Goal: Task Accomplishment & Management: Manage account settings

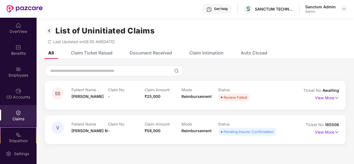
scroll to position [49, 0]
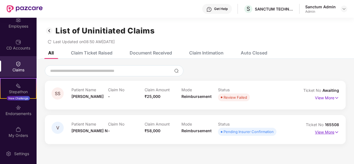
click at [334, 133] on img at bounding box center [336, 132] width 5 height 6
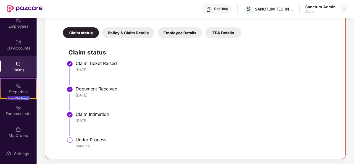
scroll to position [0, 0]
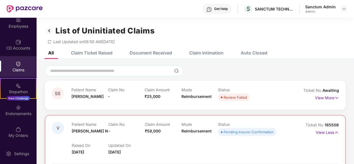
click at [27, 70] on div "Claims" at bounding box center [18, 70] width 37 height 6
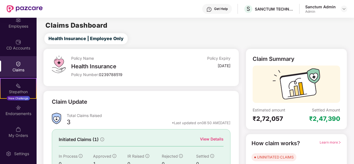
scroll to position [52, 0]
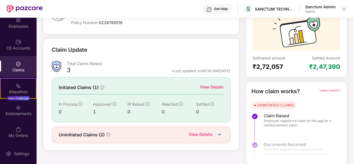
click at [208, 133] on div "View Details" at bounding box center [201, 135] width 24 height 7
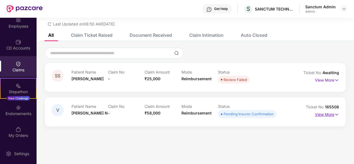
click at [327, 116] on p "View More" at bounding box center [327, 113] width 24 height 7
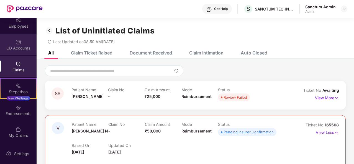
scroll to position [0, 0]
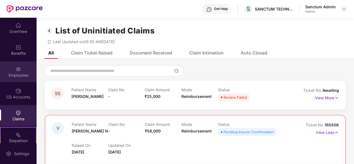
click at [21, 76] on div "Employees" at bounding box center [18, 76] width 37 height 6
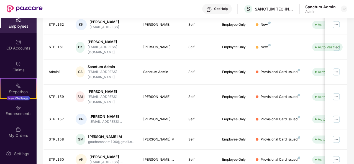
scroll to position [174, 0]
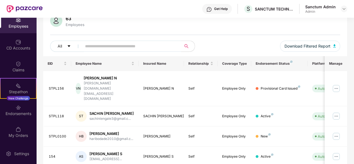
scroll to position [47, 0]
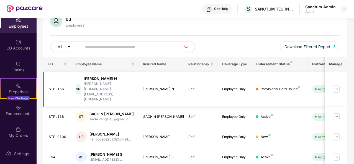
click at [337, 85] on img at bounding box center [336, 89] width 9 height 9
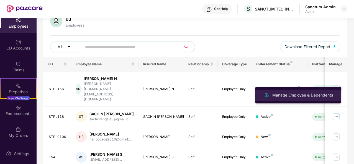
click at [313, 91] on li "Manage Employee & Dependents" at bounding box center [298, 95] width 86 height 11
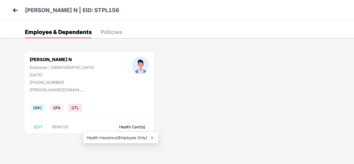
click at [119, 126] on span "Health Card(s)" at bounding box center [132, 127] width 26 height 3
click at [150, 140] on img at bounding box center [152, 138] width 6 height 6
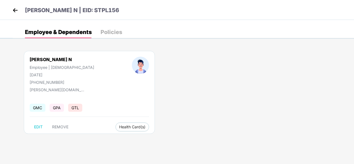
click at [19, 8] on img at bounding box center [15, 10] width 8 height 8
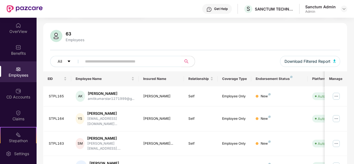
scroll to position [32, 0]
